Goal: Communication & Community: Answer question/provide support

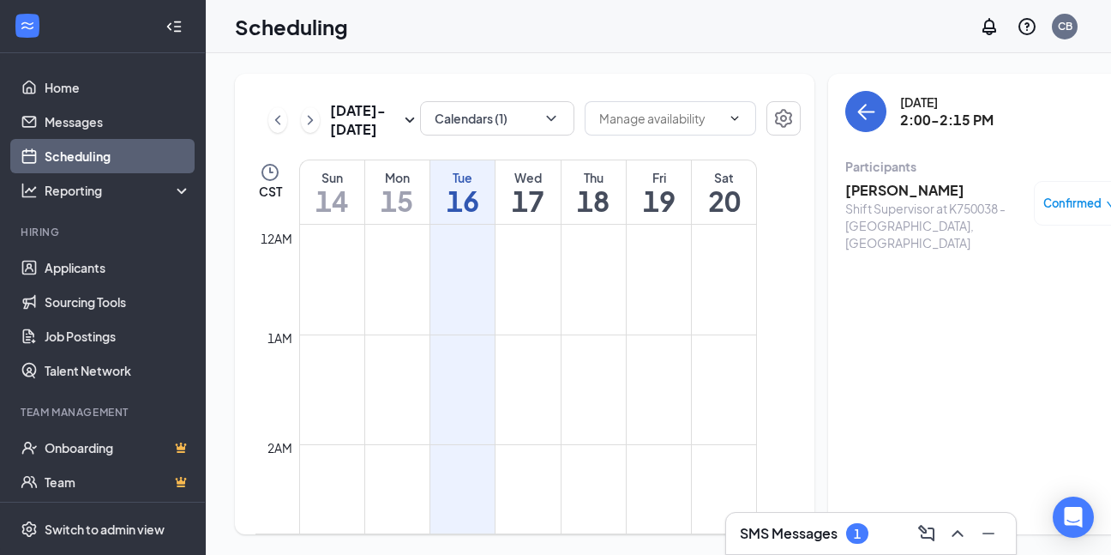
scroll to position [1529, 0]
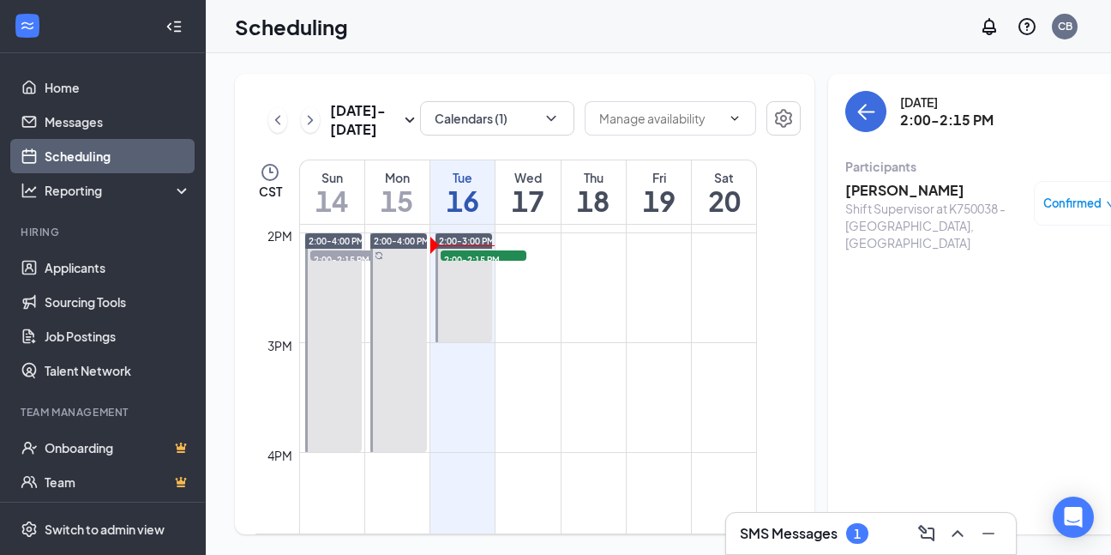
click at [908, 186] on h3 "[PERSON_NAME]" at bounding box center [935, 190] width 180 height 19
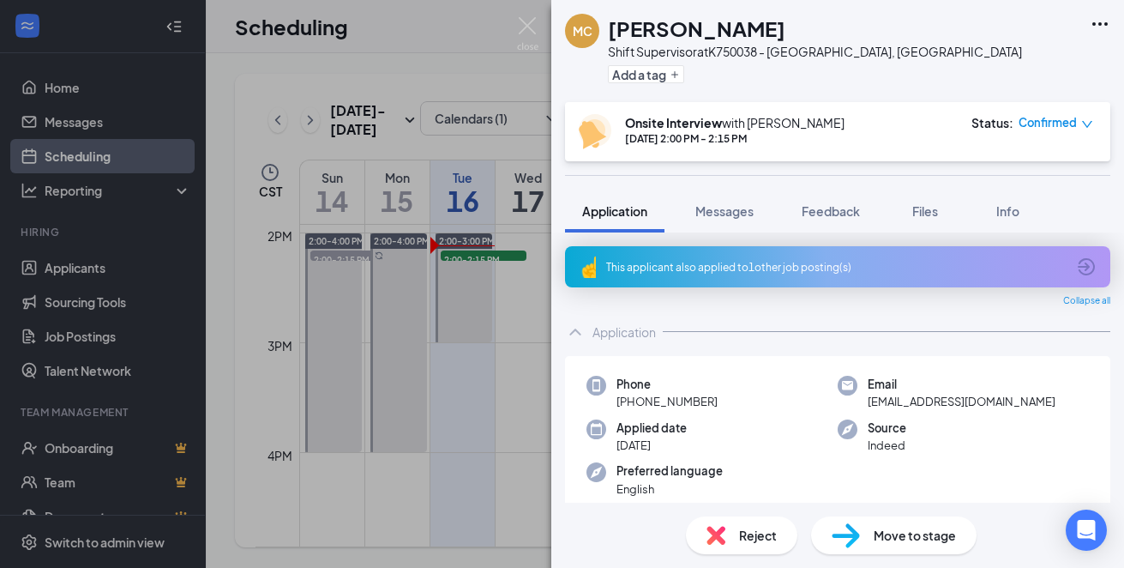
click at [464, 152] on div "MC Melissa Coffey Shift Supervisor at K750038 - Columbia, KY Add a tag Onsite I…" at bounding box center [562, 284] width 1124 height 568
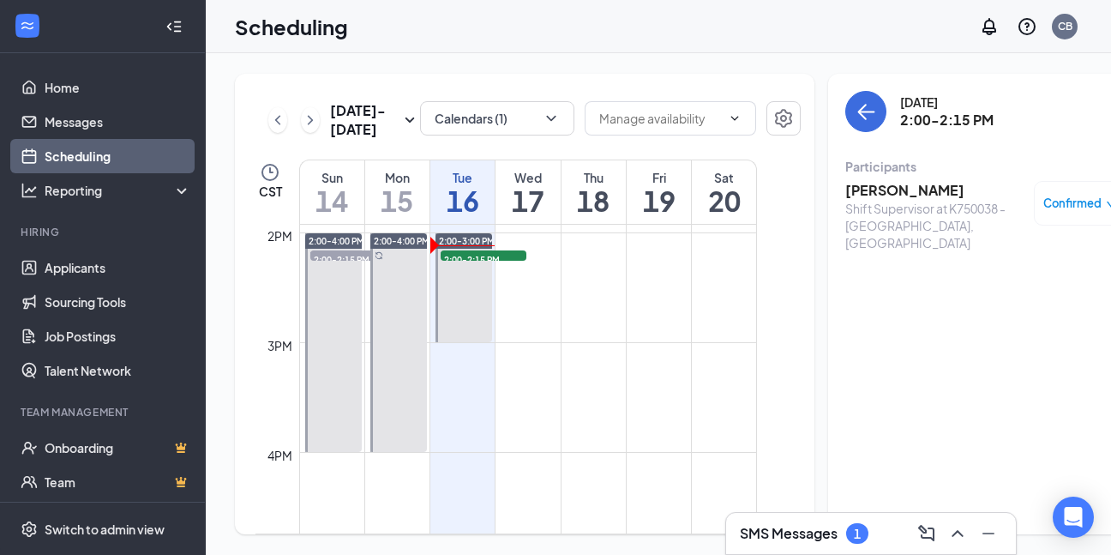
click at [1057, 195] on span "Confirmed" at bounding box center [1072, 203] width 58 height 17
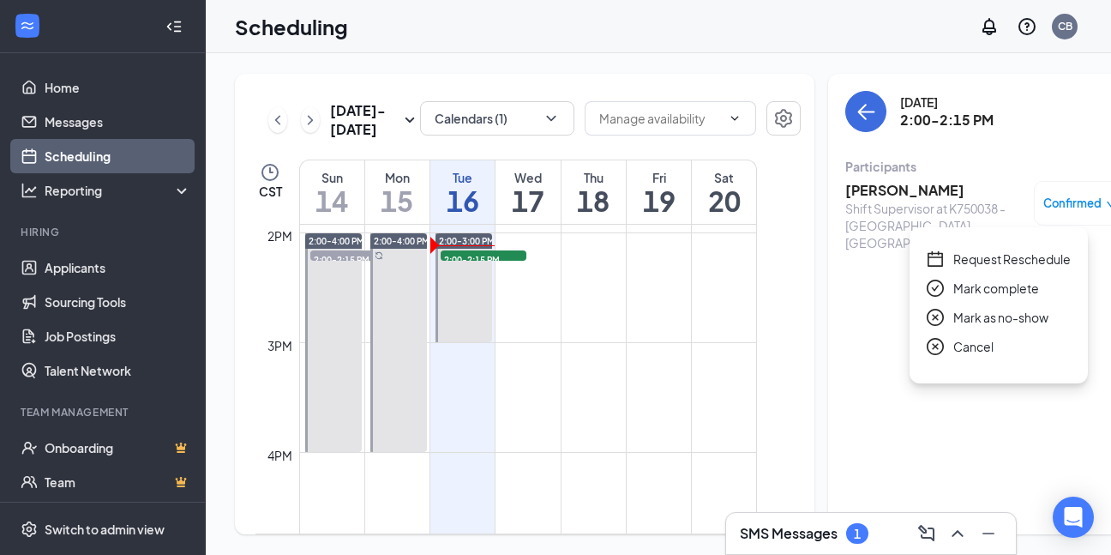
click at [975, 308] on span "Mark as no-show" at bounding box center [1000, 317] width 95 height 19
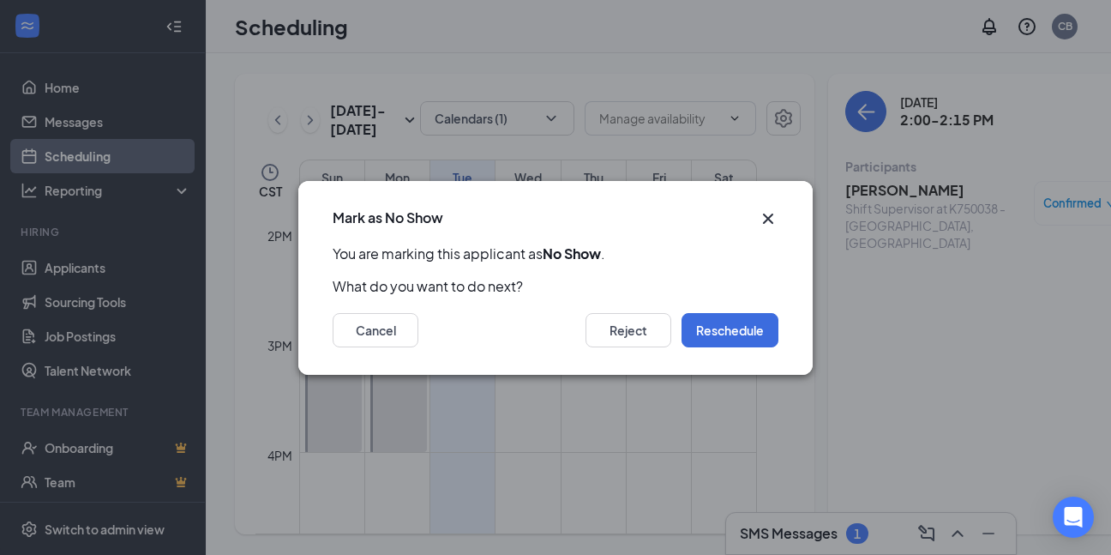
click at [772, 219] on icon "Cross" at bounding box center [768, 218] width 21 height 21
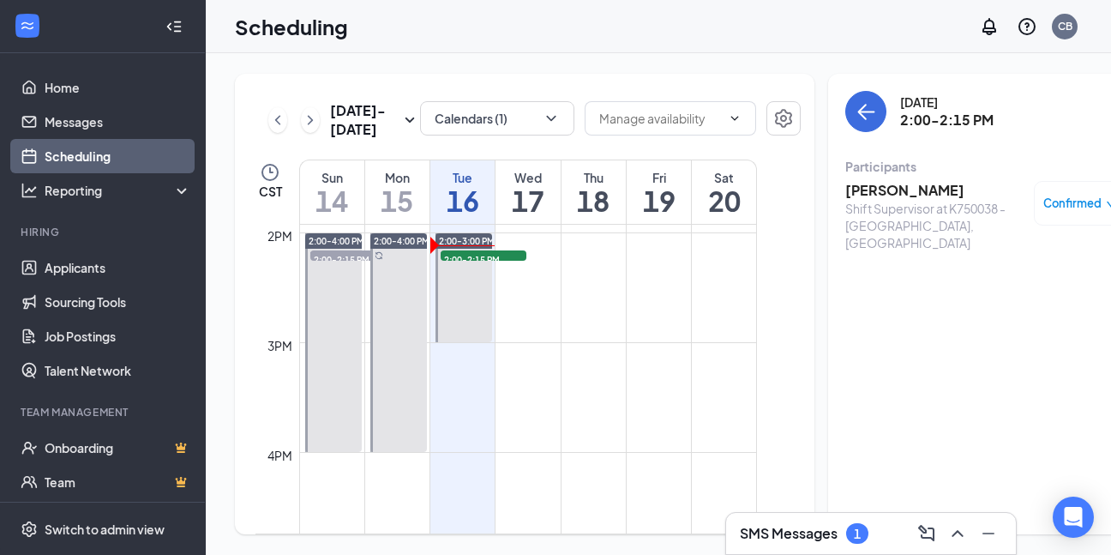
click at [798, 538] on h3 "SMS Messages" at bounding box center [789, 533] width 98 height 19
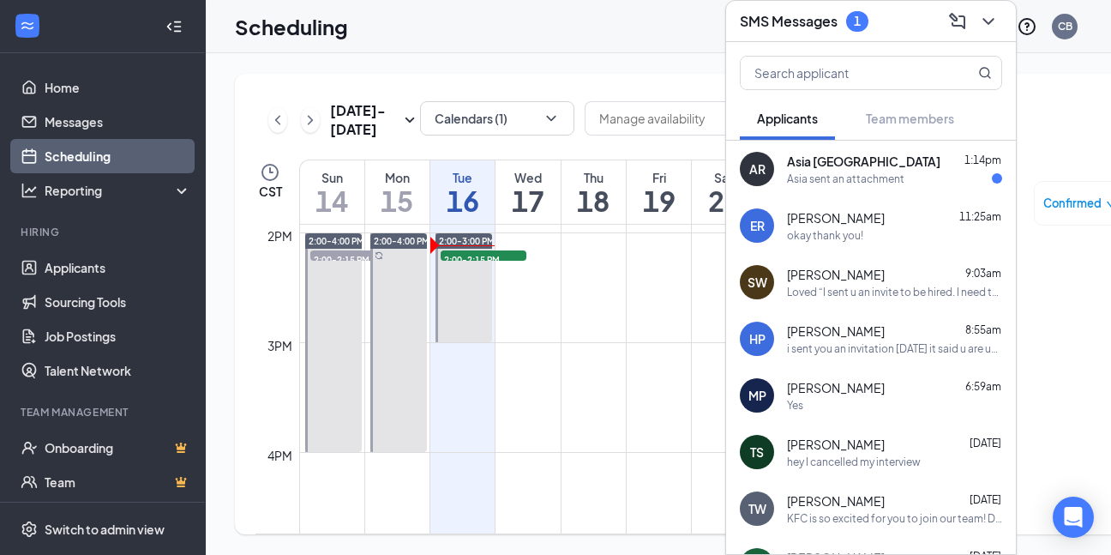
click at [821, 156] on span "Asia [GEOGRAPHIC_DATA]" at bounding box center [863, 161] width 153 height 17
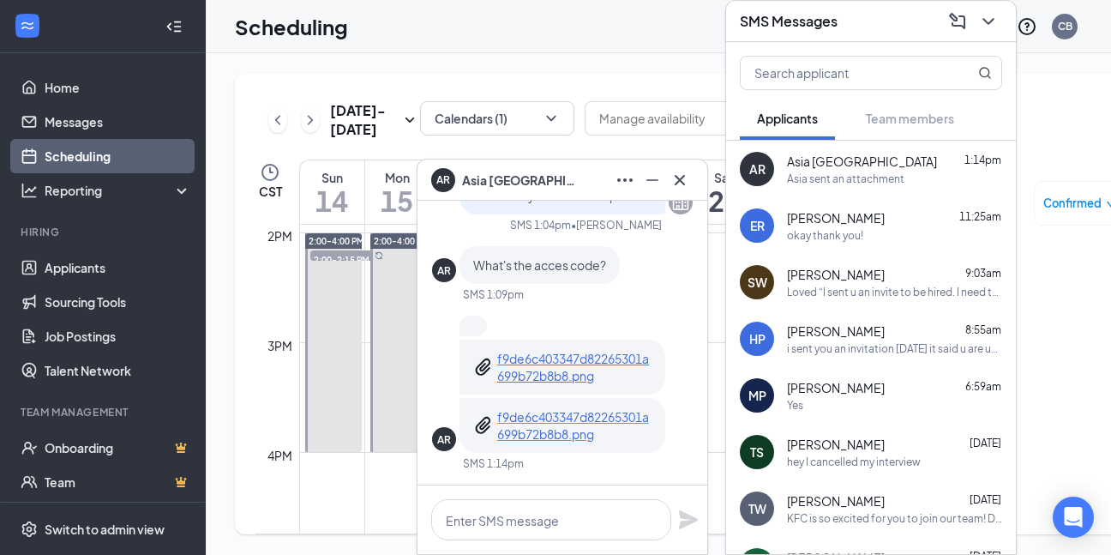
click at [521, 434] on p "f9de6c403347d82265301a699b72b8b8.png" at bounding box center [574, 425] width 154 height 34
click at [497, 520] on textarea at bounding box center [551, 519] width 240 height 41
type textarea "try [PERSON_NAME]"
click at [684, 517] on icon "Plane" at bounding box center [688, 519] width 19 height 19
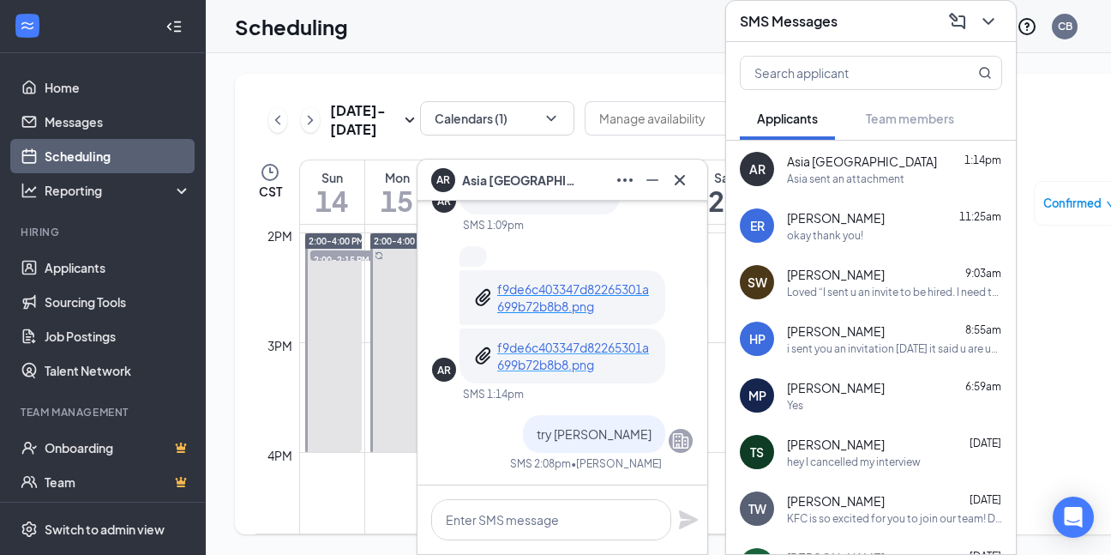
click at [550, 348] on p "f9de6c403347d82265301a699b72b8b8.png" at bounding box center [574, 356] width 154 height 34
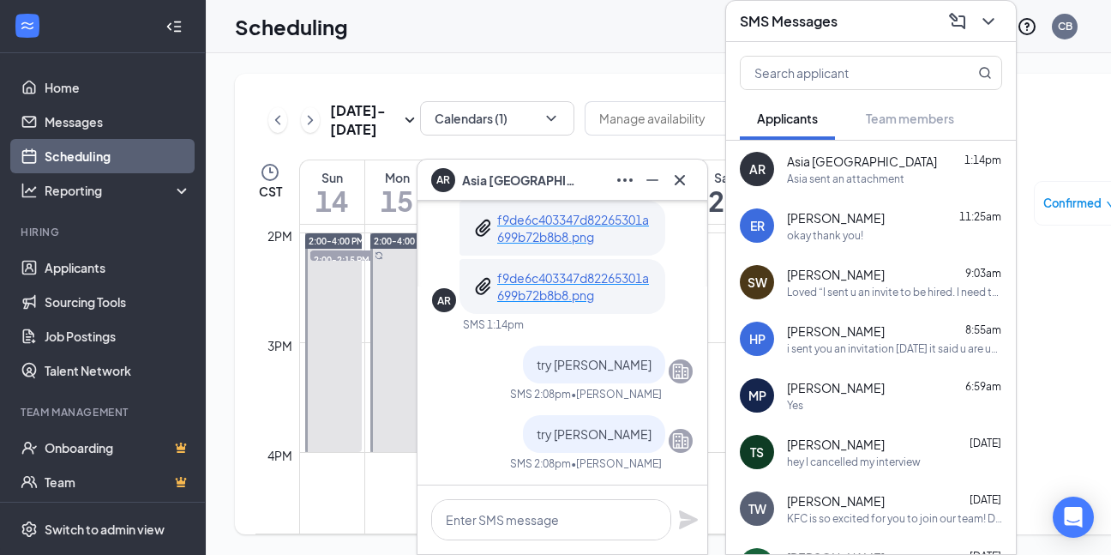
scroll to position [26, 0]
click at [531, 507] on textarea at bounding box center [551, 519] width 240 height 41
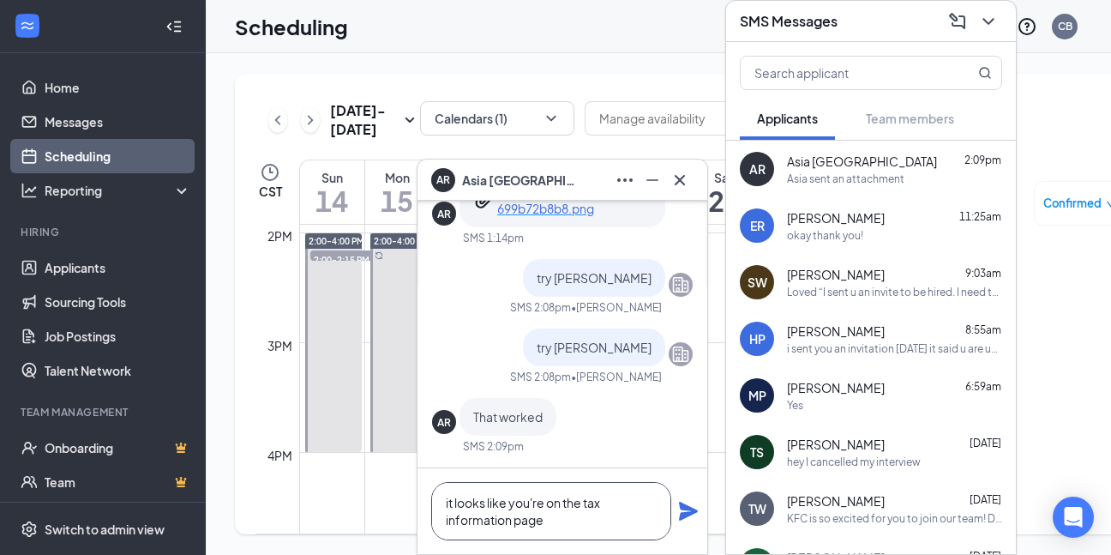
type textarea "it looks like you're on the tax information page"
click at [687, 511] on icon "Plane" at bounding box center [688, 511] width 21 height 21
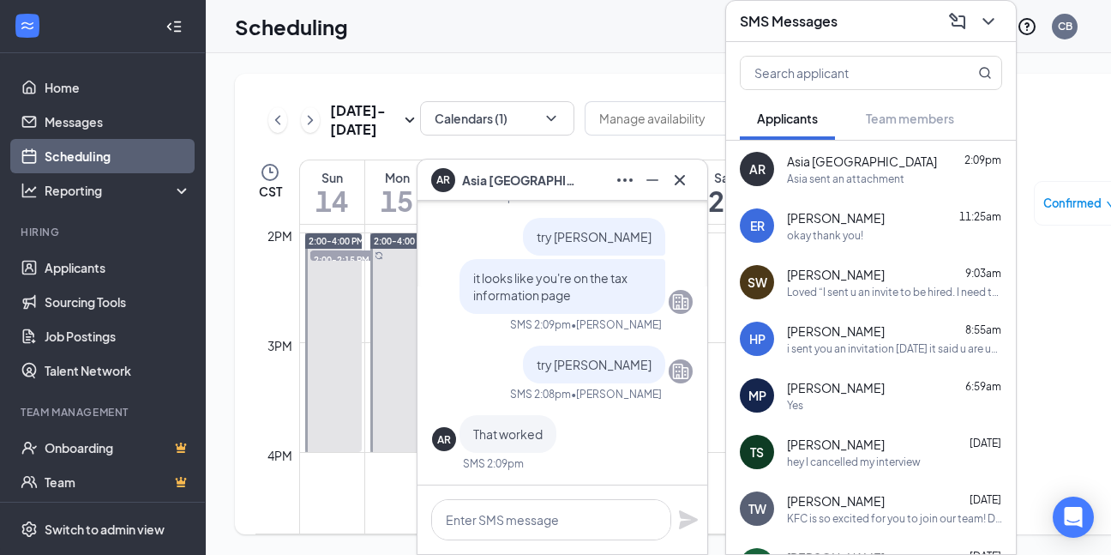
scroll to position [0, 0]
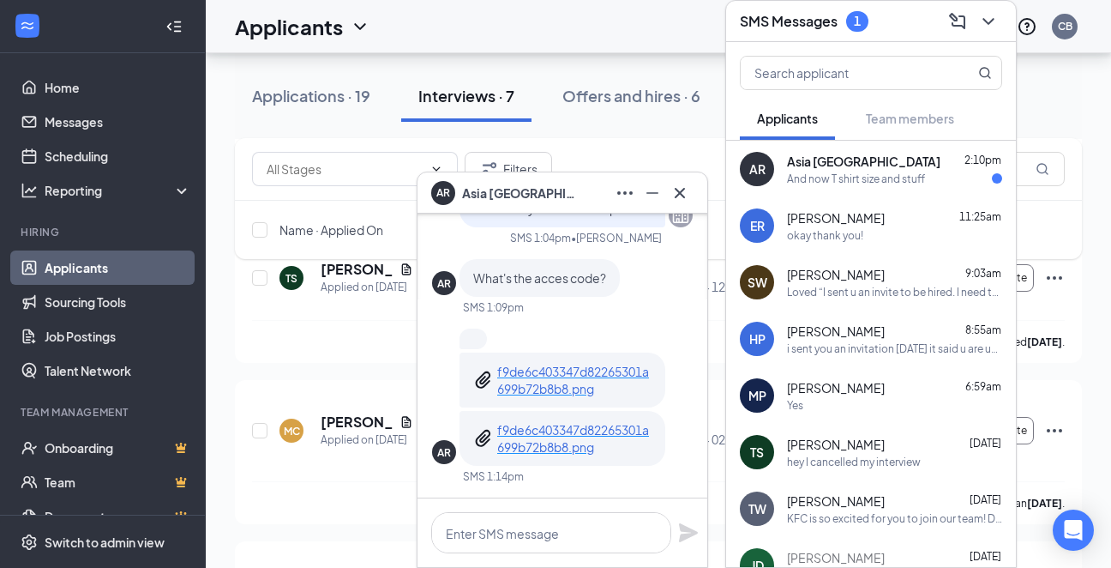
scroll to position [137, 0]
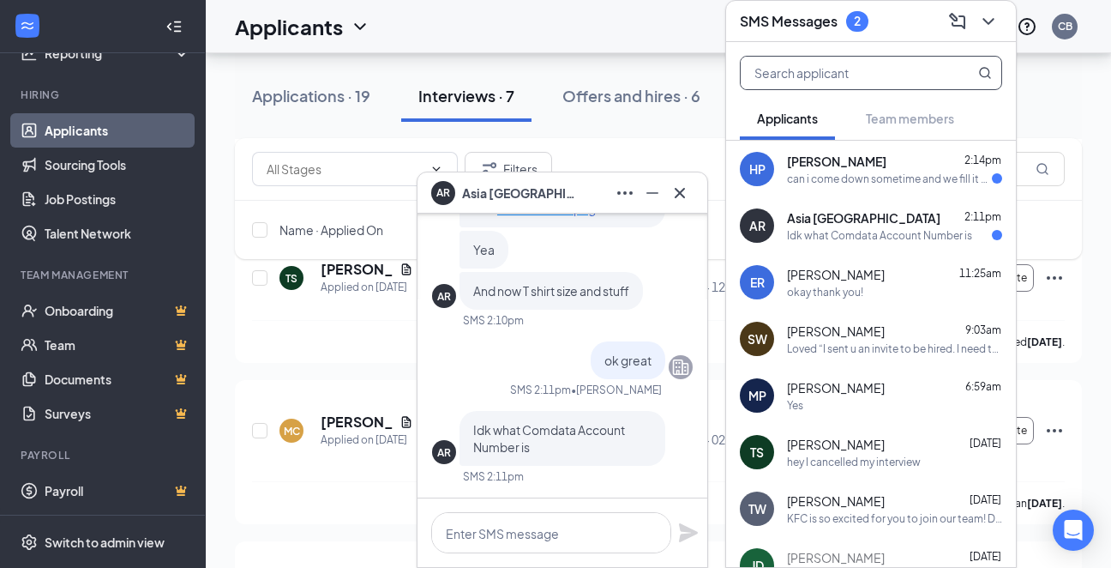
click at [790, 74] on input "text" at bounding box center [842, 73] width 203 height 33
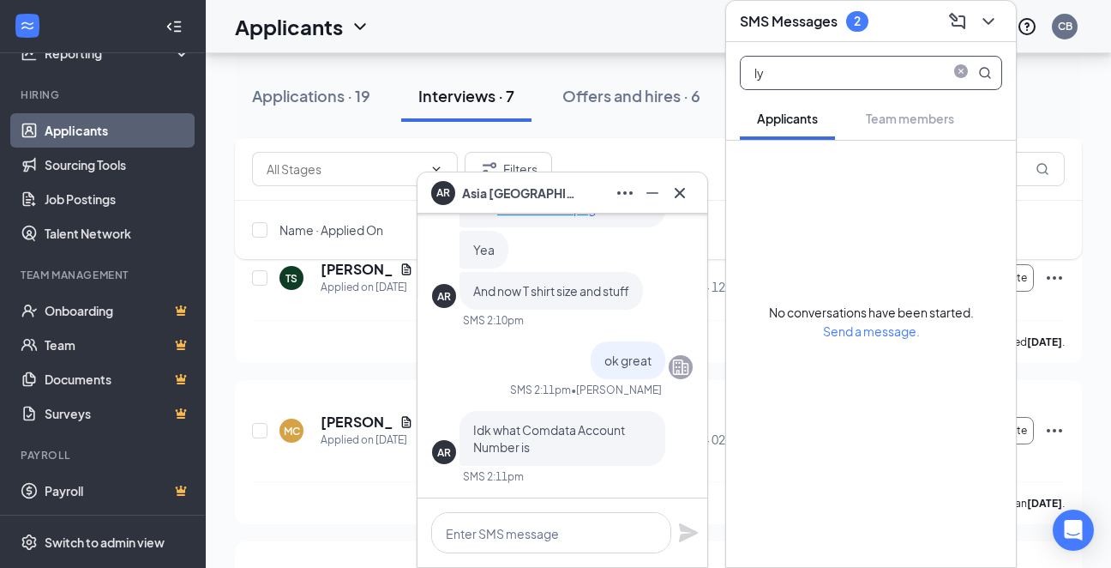
type input "ly"
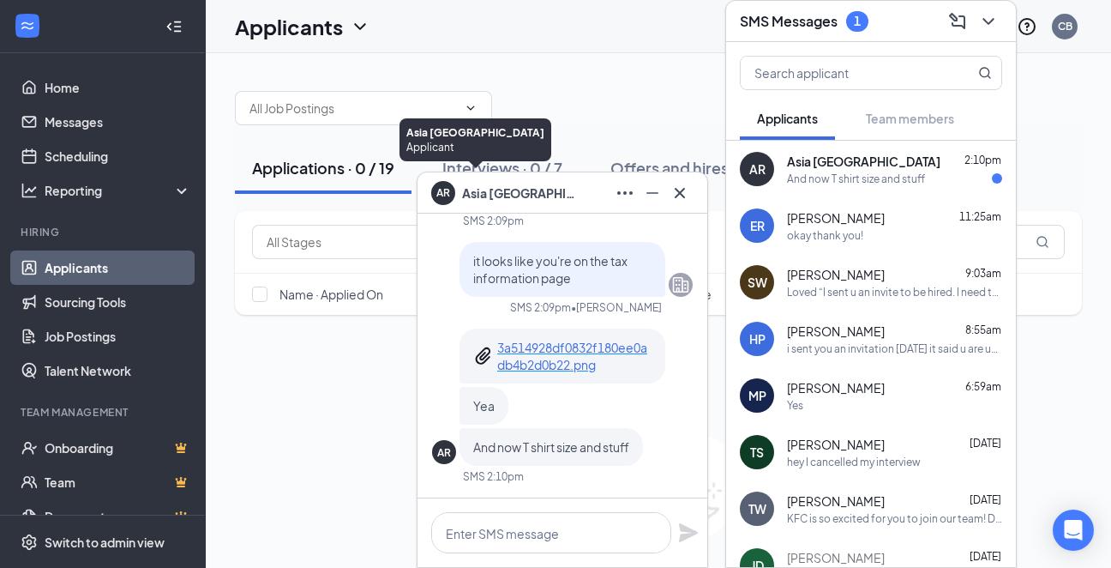
click at [471, 166] on div "Asia Richmond Applicant" at bounding box center [476, 143] width 152 height 50
click at [851, 177] on div "And now T shirt size and stuff" at bounding box center [856, 178] width 138 height 15
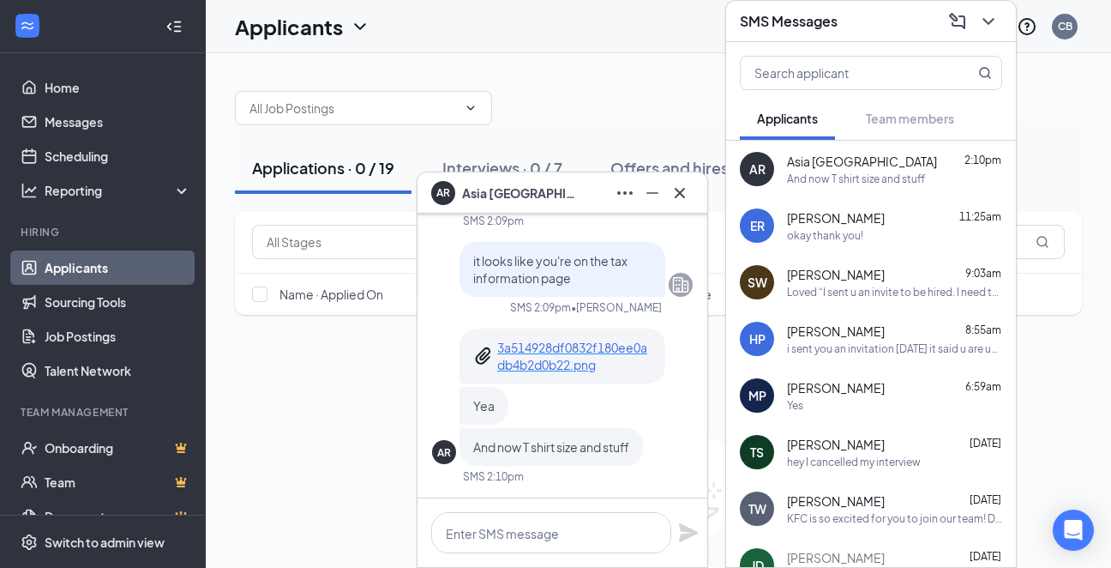
click at [842, 175] on div "And now T shirt size and stuff" at bounding box center [856, 178] width 138 height 15
click at [519, 532] on textarea at bounding box center [551, 532] width 240 height 41
type textarea "ok great"
click at [689, 532] on icon "Plane" at bounding box center [688, 532] width 19 height 19
